Goal: Task Accomplishment & Management: Use online tool/utility

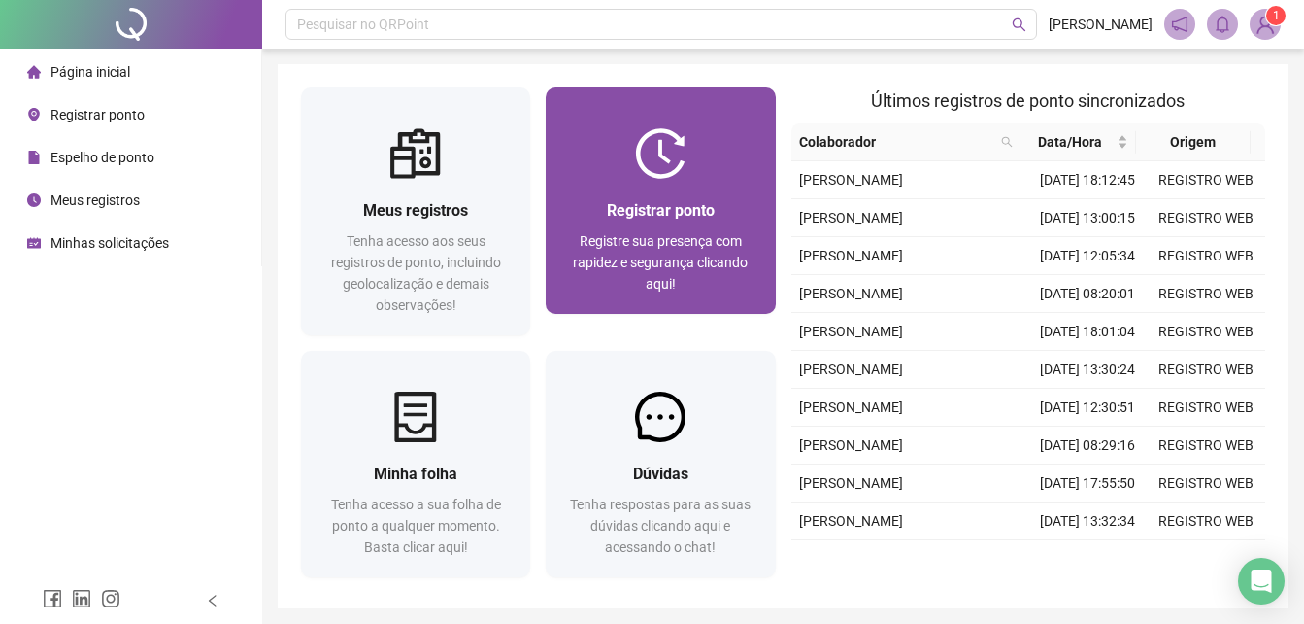
click at [615, 220] on div "Registrar ponto" at bounding box center [660, 210] width 183 height 24
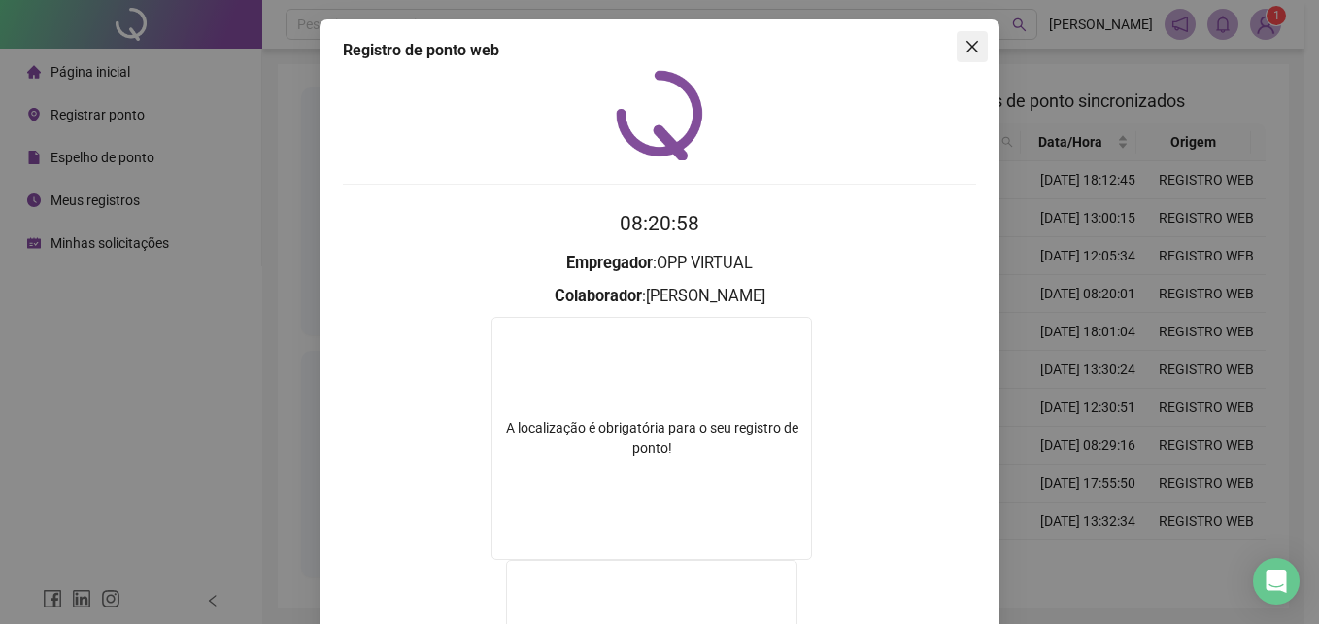
click at [965, 50] on icon "close" at bounding box center [973, 47] width 16 height 16
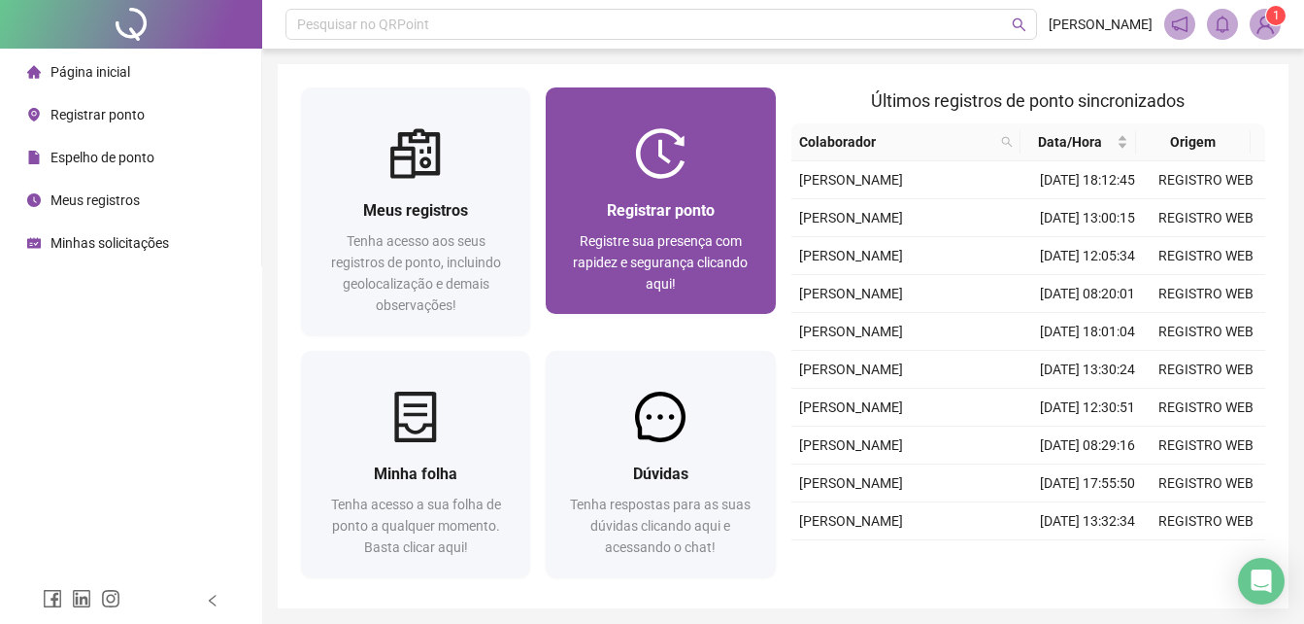
click at [670, 168] on img at bounding box center [660, 153] width 51 height 51
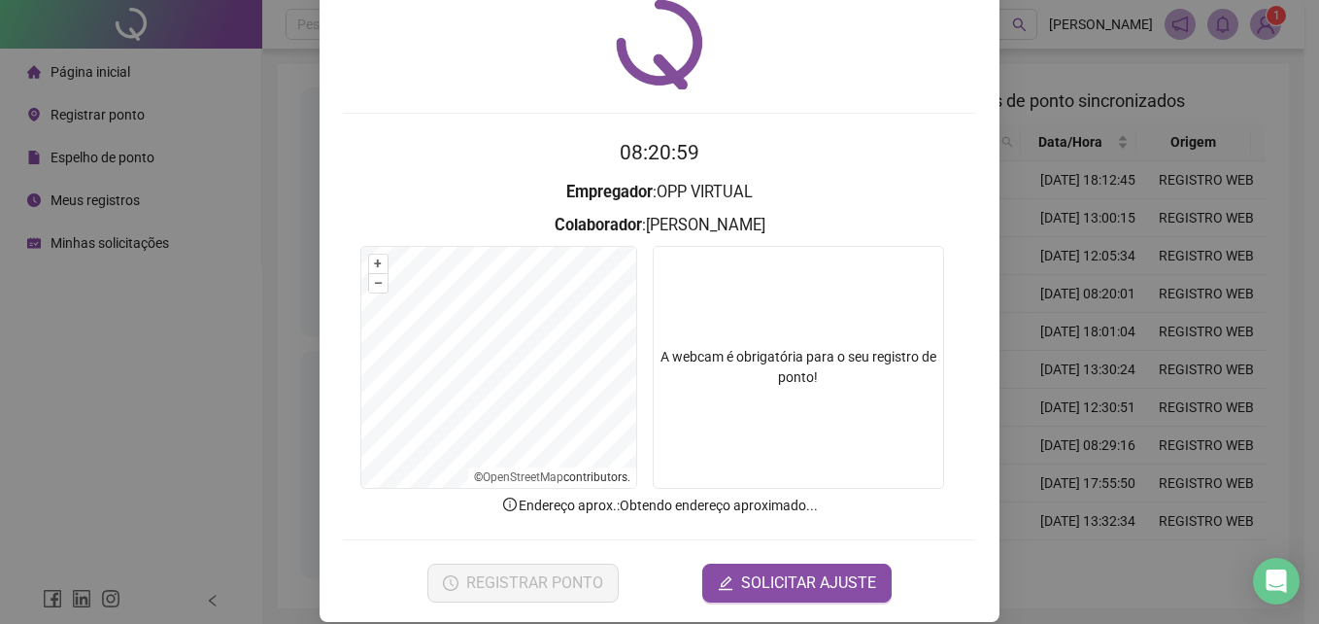
scroll to position [92, 0]
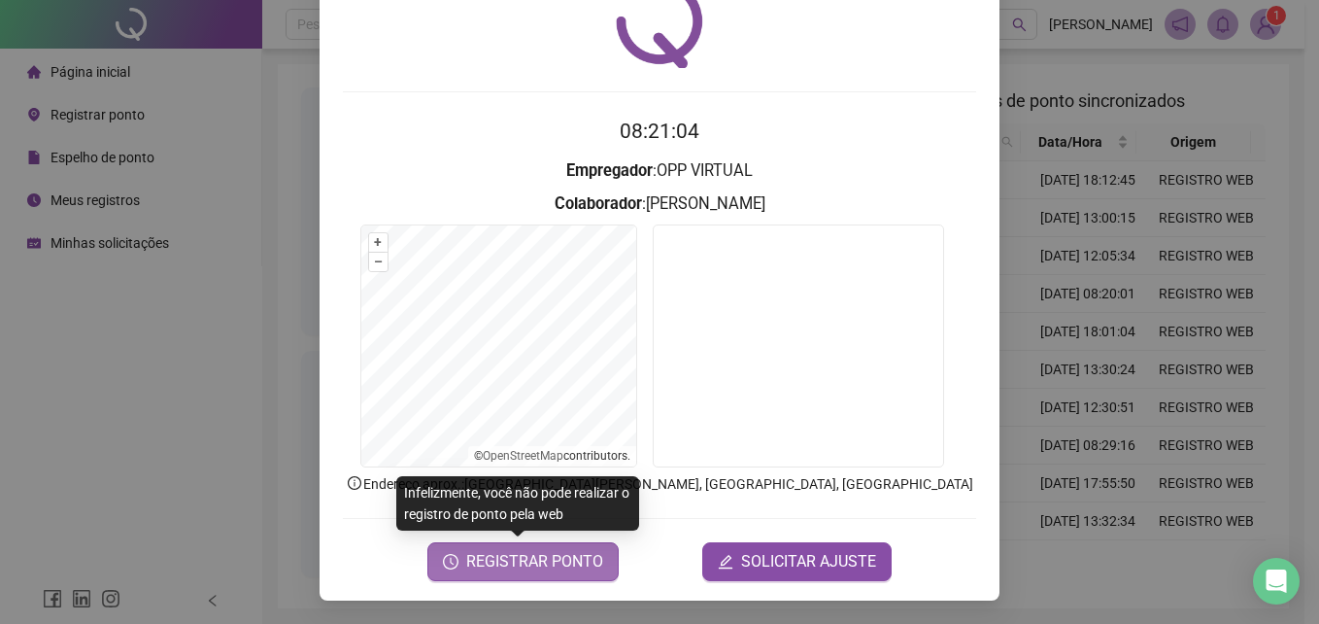
click at [562, 564] on span "REGISTRAR PONTO" at bounding box center [534, 561] width 137 height 23
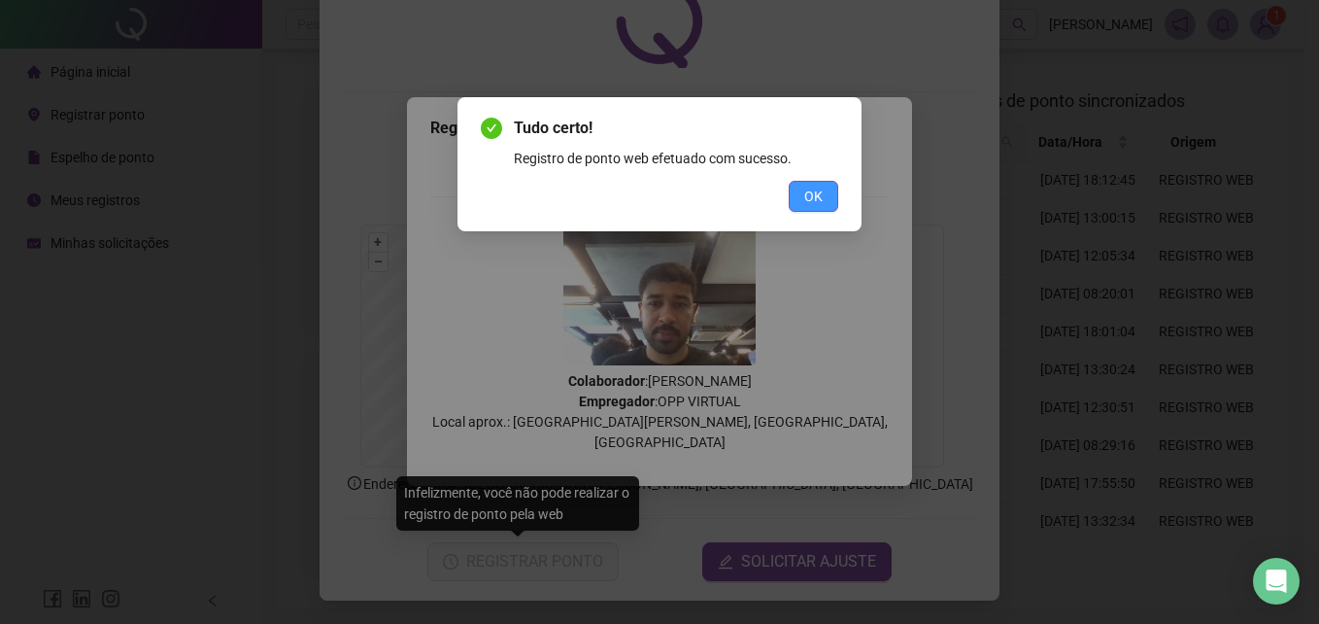
click at [797, 197] on button "OK" at bounding box center [814, 196] width 50 height 31
